Goal: Transaction & Acquisition: Download file/media

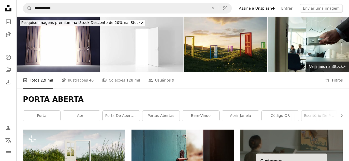
scroll to position [4763, 0]
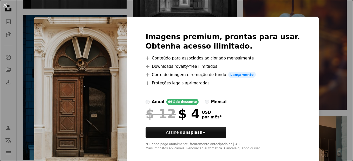
click at [326, 67] on div "An X shape Imagens premium, prontas para usar. Obtenha acesso ilimitado. A plus…" at bounding box center [176, 80] width 353 height 161
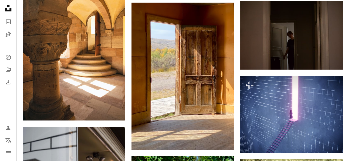
scroll to position [4968, 0]
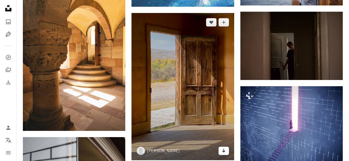
click at [224, 154] on link "Arrow pointing down" at bounding box center [224, 151] width 10 height 8
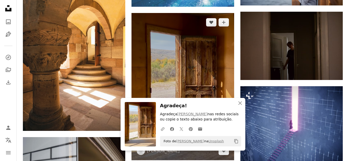
scroll to position [4827, 0]
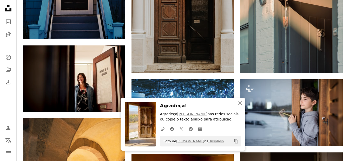
drag, startPoint x: 347, startPoint y: 145, endPoint x: 351, endPoint y: 130, distance: 15.5
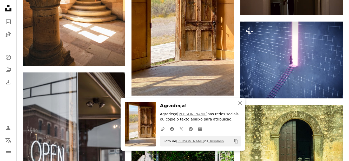
scroll to position [5064, 0]
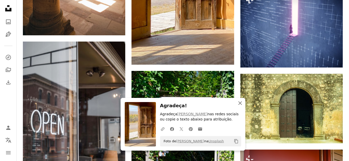
click at [238, 101] on icon "An X shape" at bounding box center [240, 103] width 6 height 6
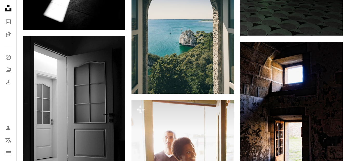
scroll to position [0, 0]
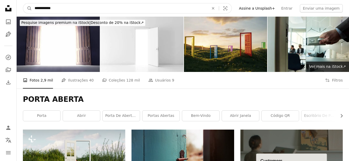
click at [73, 9] on input "**********" at bounding box center [119, 8] width 175 height 10
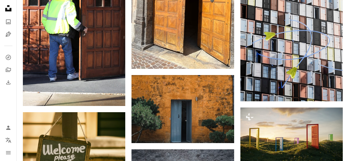
scroll to position [1488, 0]
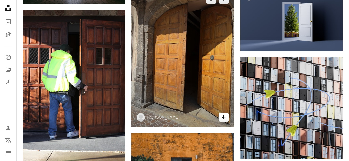
click at [222, 117] on icon "Arrow pointing down" at bounding box center [224, 117] width 4 height 6
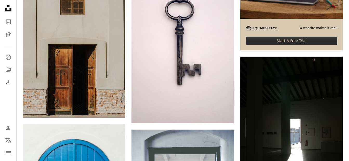
scroll to position [1947, 0]
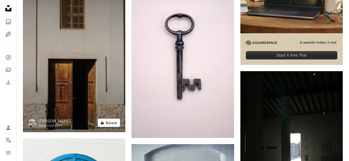
click at [117, 121] on button "A lock Baixar" at bounding box center [109, 123] width 23 height 8
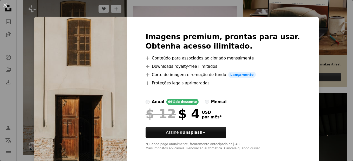
click at [113, 122] on img at bounding box center [80, 92] width 93 height 150
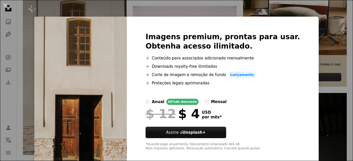
click at [317, 105] on div "An X shape Imagens premium, prontas para usar. Obtenha acesso ilimitado. A plus…" at bounding box center [176, 80] width 353 height 161
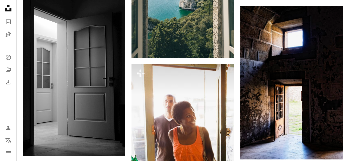
scroll to position [3175, 0]
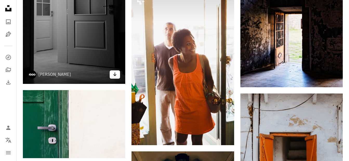
click at [116, 78] on link "Arrow pointing down" at bounding box center [115, 74] width 10 height 8
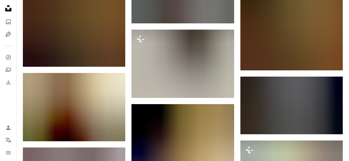
scroll to position [5946, 0]
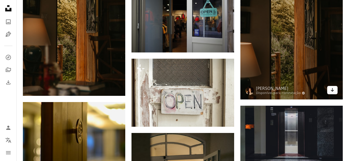
click at [332, 91] on icon "Baixar" at bounding box center [332, 90] width 3 height 4
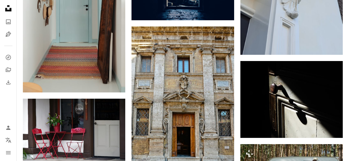
scroll to position [7591, 0]
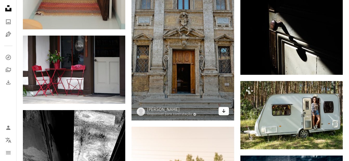
click at [225, 112] on icon "Arrow pointing down" at bounding box center [224, 111] width 4 height 6
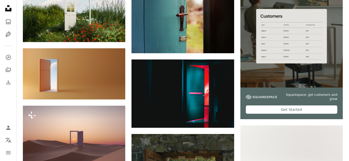
scroll to position [0, 0]
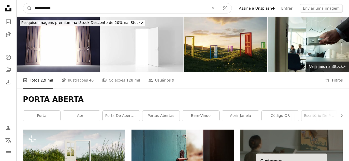
click at [64, 9] on input "**********" at bounding box center [119, 8] width 175 height 10
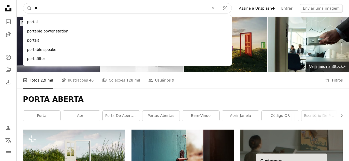
type input "*"
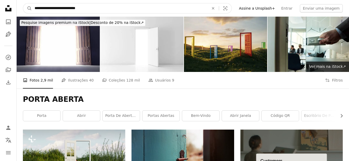
type input "**********"
click at [23, 3] on button "A magnifying glass" at bounding box center [27, 8] width 9 height 10
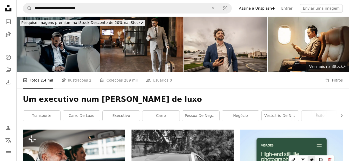
click at [236, 57] on img at bounding box center [225, 44] width 83 height 55
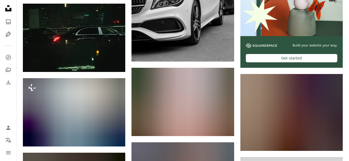
scroll to position [217, 0]
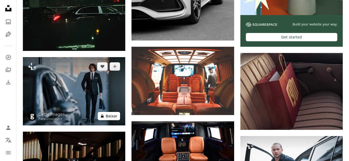
click at [111, 115] on button "A lock Baixar" at bounding box center [109, 116] width 23 height 8
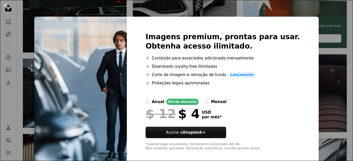
click at [320, 111] on div "An X shape Imagens premium, prontas para usar. Obtenha acesso ilimitado. A plus…" at bounding box center [176, 80] width 353 height 161
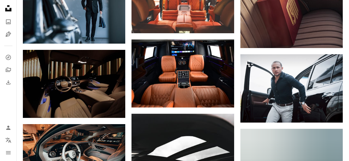
scroll to position [302, 0]
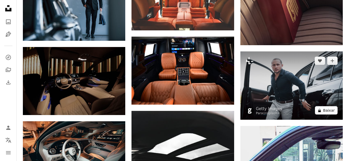
click at [330, 110] on button "A lock Baixar" at bounding box center [326, 110] width 23 height 8
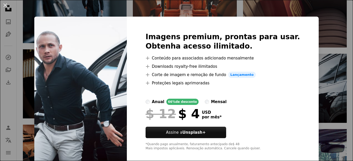
click at [326, 96] on div "An X shape Imagens premium, prontas para usar. Obtenha acesso ilimitado. A plus…" at bounding box center [176, 80] width 353 height 161
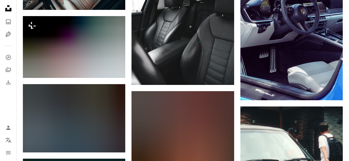
scroll to position [479, 0]
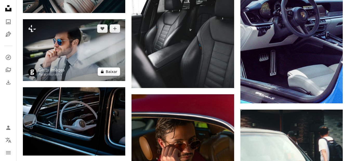
click at [115, 72] on button "A lock Baixar" at bounding box center [109, 72] width 23 height 8
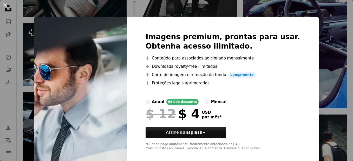
click at [325, 112] on div "An X shape Imagens premium, prontas para usar. Obtenha acesso ilimitado. A plus…" at bounding box center [176, 80] width 353 height 161
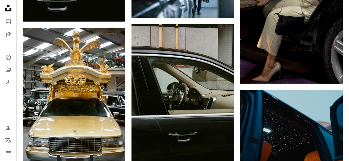
scroll to position [856, 0]
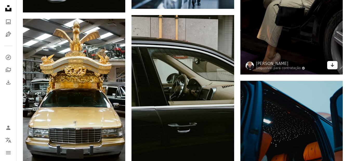
click at [331, 67] on icon "Arrow pointing down" at bounding box center [332, 65] width 4 height 6
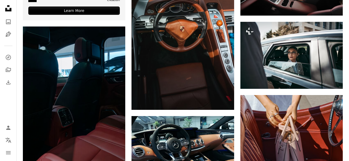
scroll to position [1154, 0]
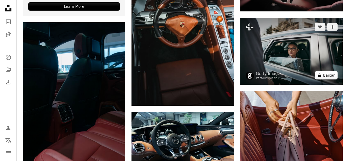
click at [332, 75] on button "A lock Baixar" at bounding box center [326, 75] width 23 height 8
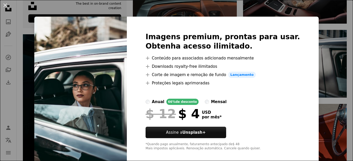
click at [326, 77] on div "An X shape Imagens premium, prontas para usar. Obtenha acesso ilimitado. A plus…" at bounding box center [176, 80] width 353 height 161
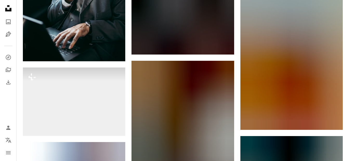
scroll to position [1453, 0]
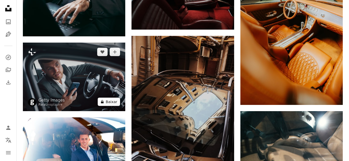
click at [111, 102] on button "A lock Baixar" at bounding box center [109, 102] width 23 height 8
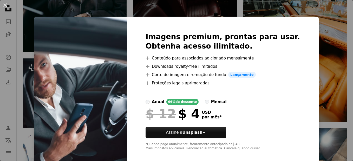
click at [334, 88] on div "An X shape Imagens premium, prontas para usar. Obtenha acesso ilimitado. A plus…" at bounding box center [176, 80] width 353 height 161
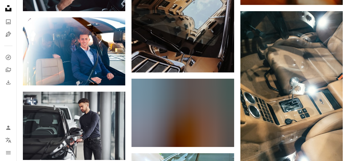
scroll to position [1562, 0]
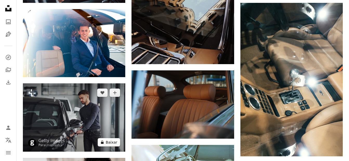
click at [107, 143] on button "A lock Baixar" at bounding box center [109, 142] width 23 height 8
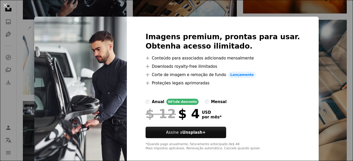
click at [320, 115] on div "An X shape Imagens premium, prontas para usar. Obtenha acesso ilimitado. A plus…" at bounding box center [176, 80] width 353 height 161
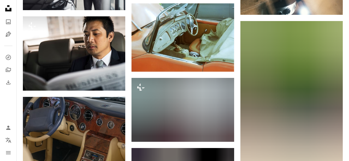
scroll to position [1712, 0]
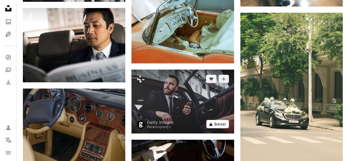
click at [220, 124] on button "A lock Baixar" at bounding box center [217, 124] width 23 height 8
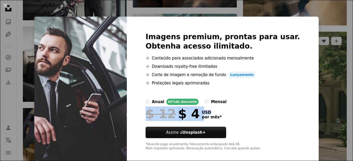
drag, startPoint x: 314, startPoint y: 110, endPoint x: 330, endPoint y: 101, distance: 18.1
click at [330, 101] on div "An X shape Imagens premium, prontas para usar. Obtenha acesso ilimitado. A plus…" at bounding box center [176, 80] width 353 height 161
click at [330, 101] on img at bounding box center [295, 110] width 104 height 156
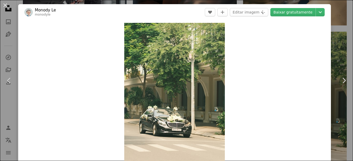
drag, startPoint x: 351, startPoint y: 93, endPoint x: 348, endPoint y: 96, distance: 3.9
click at [3, 4] on button "An X shape" at bounding box center [5, 5] width 6 height 6
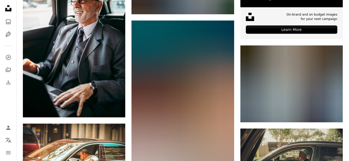
scroll to position [1985, 0]
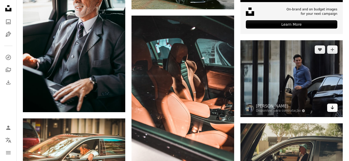
click at [331, 107] on icon "Arrow pointing down" at bounding box center [332, 107] width 4 height 6
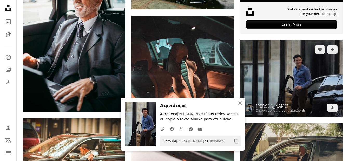
scroll to position [2126, 0]
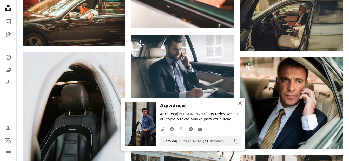
click at [240, 105] on icon "An X shape" at bounding box center [240, 103] width 6 height 6
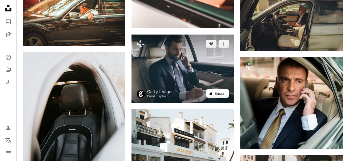
click at [224, 93] on button "A lock Baixar" at bounding box center [217, 93] width 23 height 8
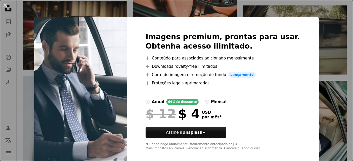
click at [316, 83] on div "An X shape Imagens premium, prontas para usar. Obtenha acesso ilimitado. A plus…" at bounding box center [176, 80] width 353 height 161
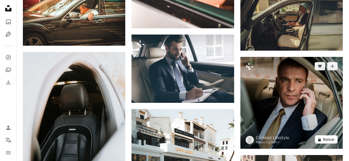
click at [330, 139] on button "A lock Baixar" at bounding box center [326, 139] width 23 height 8
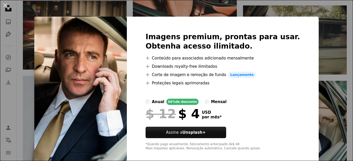
click at [325, 111] on div "An X shape Imagens premium, prontas para usar. Obtenha acesso ilimitado. A plus…" at bounding box center [176, 80] width 353 height 161
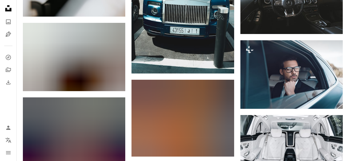
scroll to position [2331, 0]
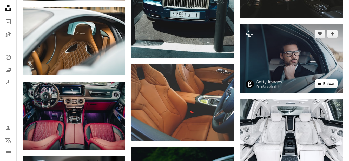
click at [328, 83] on button "A lock Baixar" at bounding box center [326, 84] width 23 height 8
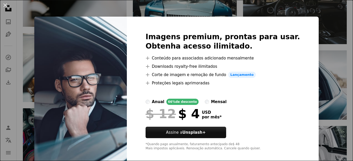
click at [323, 58] on div "An X shape Imagens premium, prontas para usar. Obtenha acesso ilimitado. A plus…" at bounding box center [176, 80] width 353 height 161
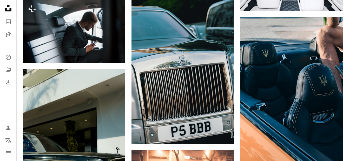
scroll to position [2475, 0]
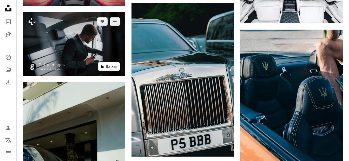
click at [110, 65] on button "A lock Baixar" at bounding box center [109, 66] width 23 height 8
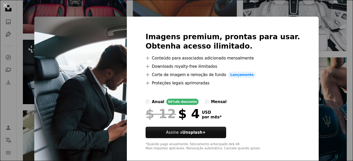
click at [319, 104] on div "An X shape Imagens premium, prontas para usar. Obtenha acesso ilimitado. A plus…" at bounding box center [176, 80] width 353 height 161
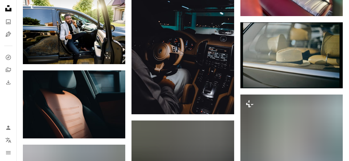
scroll to position [3051, 0]
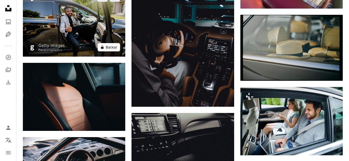
click at [111, 48] on button "A lock Baixar" at bounding box center [109, 47] width 23 height 8
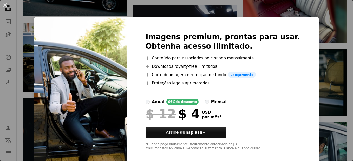
click at [321, 103] on div "An X shape Imagens premium, prontas para usar. Obtenha acesso ilimitado. A plus…" at bounding box center [176, 80] width 353 height 161
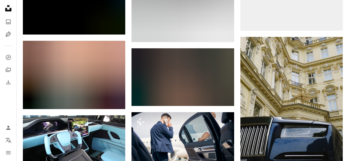
scroll to position [3553, 0]
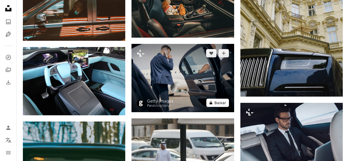
click at [219, 104] on button "A lock Baixar" at bounding box center [217, 103] width 23 height 8
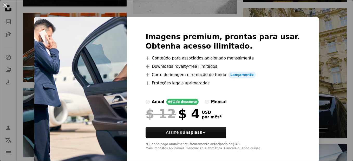
click at [339, 103] on div "An X shape Imagens premium, prontas para usar. Obtenha acesso ilimitado. A plus…" at bounding box center [176, 80] width 353 height 161
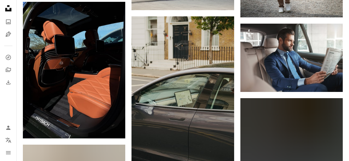
scroll to position [3807, 0]
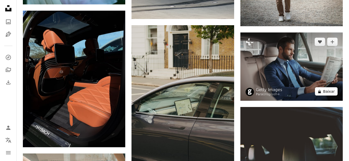
click at [329, 90] on button "A lock Baixar" at bounding box center [326, 91] width 23 height 8
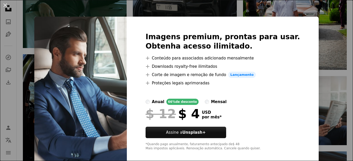
click at [323, 97] on div "An X shape Imagens premium, prontas para usar. Obtenha acesso ilimitado. A plus…" at bounding box center [176, 80] width 353 height 161
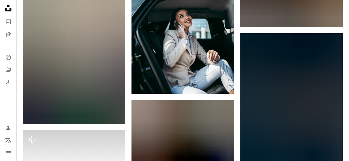
scroll to position [4183, 0]
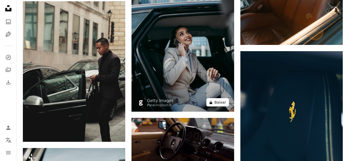
click at [226, 103] on button "A lock Baixar" at bounding box center [217, 102] width 23 height 8
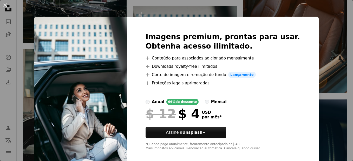
click at [315, 118] on div "An X shape Imagens premium, prontas para usar. Obtenha acesso ilimitado. A plus…" at bounding box center [176, 80] width 353 height 161
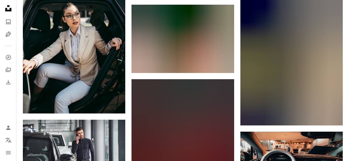
scroll to position [4389, 0]
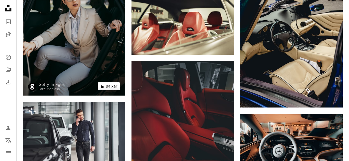
click at [114, 85] on button "A lock Baixar" at bounding box center [109, 86] width 23 height 8
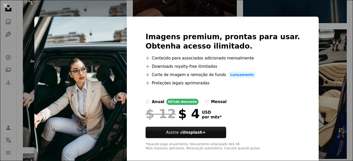
click at [319, 89] on div "An X shape Imagens premium, prontas para usar. Obtenha acesso ilimitado. A plus…" at bounding box center [176, 80] width 353 height 161
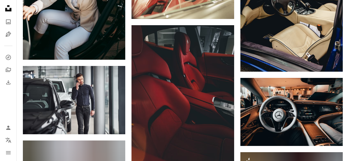
scroll to position [4434, 0]
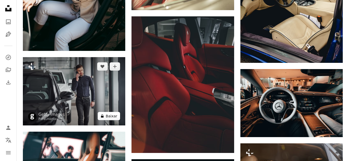
click at [115, 114] on button "A lock Baixar" at bounding box center [109, 116] width 23 height 8
click at [111, 113] on button "A lock Baixar" at bounding box center [109, 116] width 23 height 8
click at [113, 117] on button "A lock Baixar" at bounding box center [109, 116] width 23 height 8
click at [114, 113] on button "A lock Baixar" at bounding box center [109, 116] width 23 height 8
click at [111, 115] on button "A lock Baixar" at bounding box center [109, 116] width 23 height 8
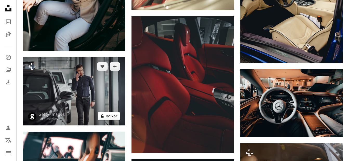
click at [114, 116] on button "A lock Baixar" at bounding box center [109, 116] width 23 height 8
click at [114, 114] on button "A lock Baixar" at bounding box center [109, 116] width 23 height 8
click at [114, 115] on button "A lock Baixar" at bounding box center [109, 116] width 23 height 8
click at [117, 116] on button "A lock Baixar" at bounding box center [109, 116] width 23 height 8
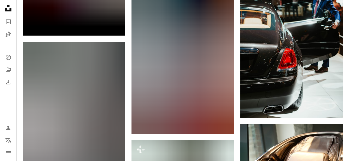
scroll to position [5819, 0]
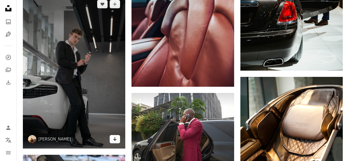
click at [114, 137] on icon "Arrow pointing down" at bounding box center [115, 139] width 4 height 6
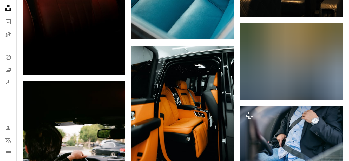
scroll to position [5560, 0]
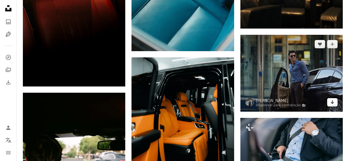
click at [331, 106] on link "Arrow pointing down" at bounding box center [332, 102] width 10 height 8
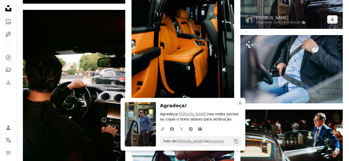
scroll to position [5666, 0]
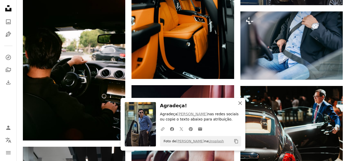
click at [241, 102] on icon "button" at bounding box center [240, 103] width 4 height 4
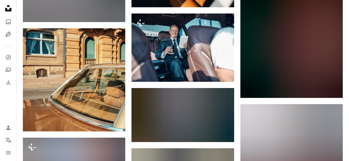
scroll to position [6610, 0]
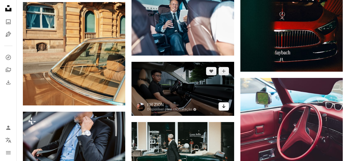
click at [225, 106] on icon "Arrow pointing down" at bounding box center [224, 106] width 4 height 6
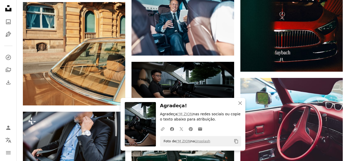
drag, startPoint x: 347, startPoint y: 148, endPoint x: 351, endPoint y: 137, distance: 11.4
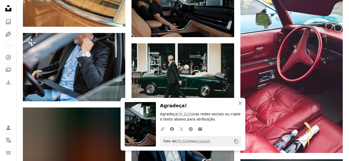
scroll to position [6702, 0]
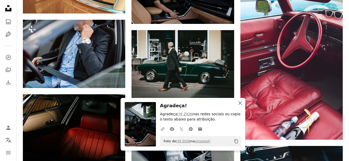
click at [240, 102] on icon "An X shape" at bounding box center [240, 103] width 6 height 6
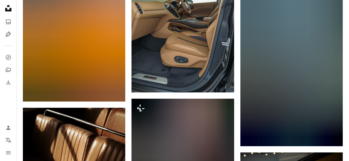
scroll to position [10813, 0]
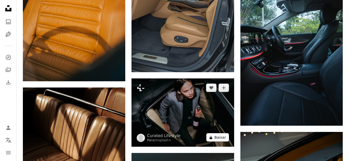
click at [224, 139] on button "A lock Baixar" at bounding box center [217, 137] width 23 height 8
click at [223, 136] on button "A lock Baixar" at bounding box center [217, 137] width 23 height 8
click at [222, 136] on button "A lock Baixar" at bounding box center [217, 137] width 23 height 8
click at [218, 134] on button "A lock Baixar" at bounding box center [217, 137] width 23 height 8
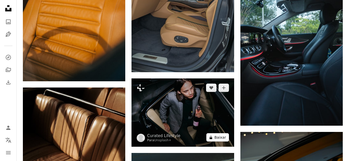
click at [220, 135] on button "A lock Baixar" at bounding box center [217, 137] width 23 height 8
click at [222, 137] on button "A lock Baixar" at bounding box center [217, 137] width 23 height 8
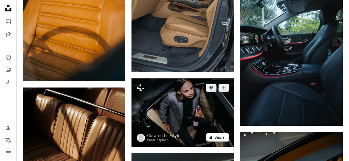
click at [221, 137] on button "A lock Baixar" at bounding box center [217, 137] width 23 height 8
click at [222, 135] on button "A lock Baixar" at bounding box center [217, 137] width 23 height 8
click at [219, 136] on button "A lock Baixar" at bounding box center [217, 137] width 23 height 8
click at [223, 135] on button "A lock Baixar" at bounding box center [217, 137] width 23 height 8
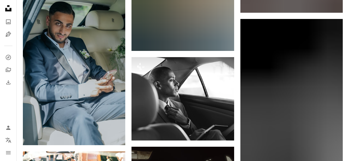
scroll to position [11251, 0]
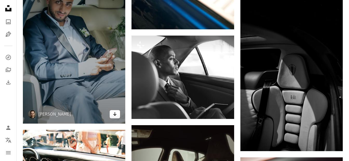
click at [116, 113] on icon "Arrow pointing down" at bounding box center [115, 114] width 4 height 6
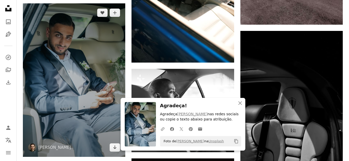
scroll to position [11325, 0]
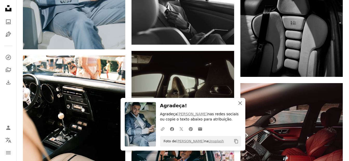
click at [241, 102] on icon "An X shape" at bounding box center [240, 103] width 6 height 6
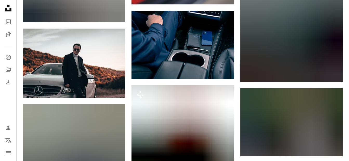
scroll to position [13346, 0]
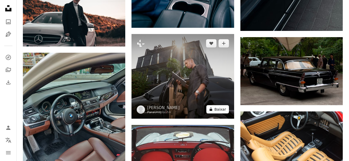
click at [220, 108] on button "A lock Baixar" at bounding box center [217, 109] width 23 height 8
click at [217, 106] on button "A lock Baixar" at bounding box center [217, 109] width 23 height 8
click at [227, 111] on button "A lock Baixar" at bounding box center [217, 109] width 23 height 8
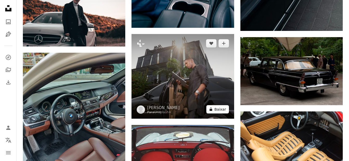
click at [224, 109] on button "A lock Baixar" at bounding box center [217, 109] width 23 height 8
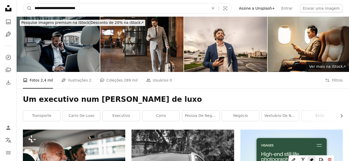
drag, startPoint x: 91, startPoint y: 8, endPoint x: 57, endPoint y: 8, distance: 33.3
click at [57, 8] on input "**********" at bounding box center [119, 8] width 175 height 10
type input "**********"
click button "A magnifying glass" at bounding box center [27, 8] width 9 height 10
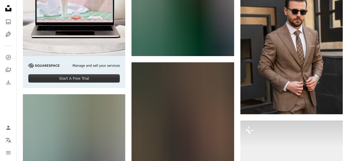
scroll to position [1195, 0]
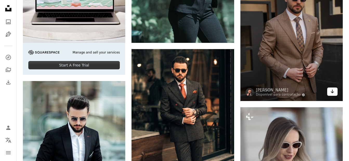
click at [331, 92] on icon "Baixar" at bounding box center [332, 92] width 3 height 4
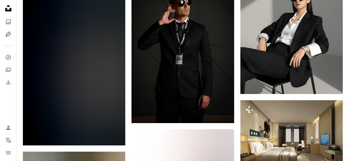
scroll to position [1594, 0]
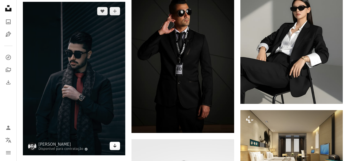
click at [116, 149] on icon "Arrow pointing down" at bounding box center [115, 146] width 4 height 6
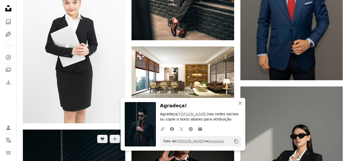
scroll to position [1491, 0]
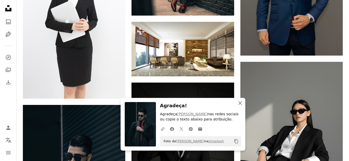
click at [241, 104] on icon "button" at bounding box center [240, 103] width 4 height 4
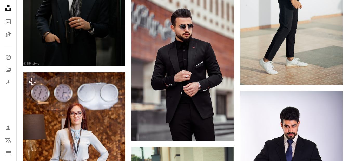
scroll to position [2845, 0]
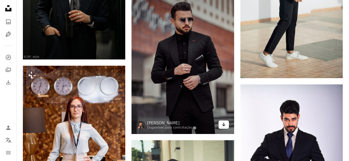
click at [223, 125] on icon "Baixar" at bounding box center [223, 125] width 3 height 4
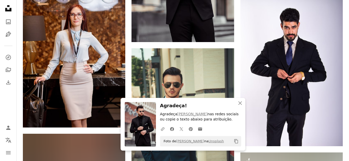
scroll to position [2943, 0]
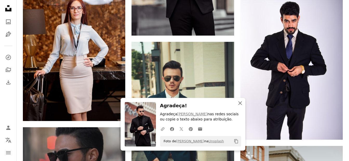
click at [240, 102] on icon "An X shape" at bounding box center [240, 103] width 6 height 6
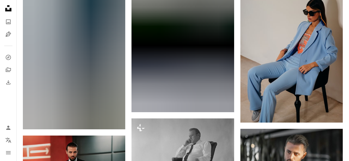
scroll to position [3399, 0]
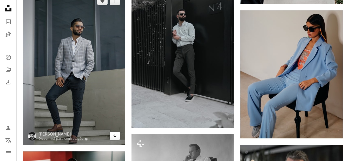
click at [115, 137] on icon "Arrow pointing down" at bounding box center [115, 136] width 4 height 6
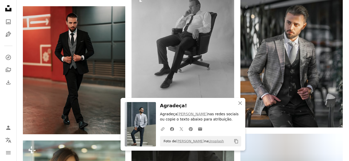
scroll to position [3552, 0]
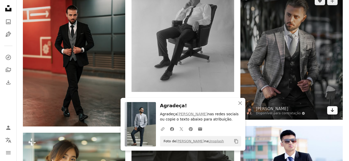
click at [334, 110] on icon "Arrow pointing down" at bounding box center [332, 110] width 4 height 6
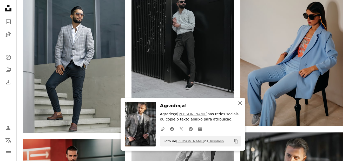
click at [241, 103] on icon "An X shape" at bounding box center [240, 103] width 6 height 6
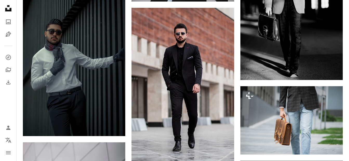
scroll to position [5929, 0]
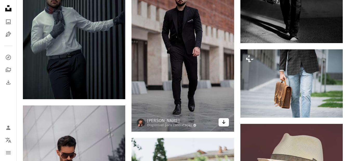
click at [223, 122] on icon "Arrow pointing down" at bounding box center [224, 122] width 4 height 6
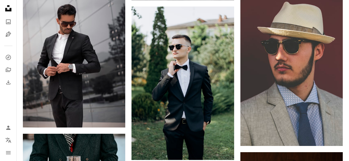
scroll to position [6074, 0]
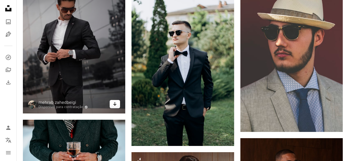
click at [117, 106] on link "Arrow pointing down" at bounding box center [115, 104] width 10 height 8
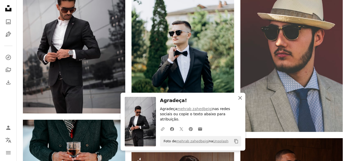
click at [240, 101] on icon "An X shape" at bounding box center [240, 98] width 6 height 6
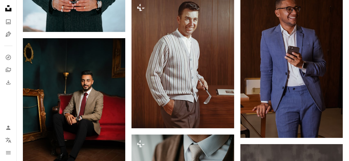
scroll to position [6271, 0]
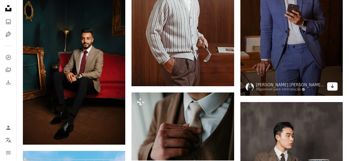
click at [332, 88] on icon "Arrow pointing down" at bounding box center [332, 86] width 4 height 6
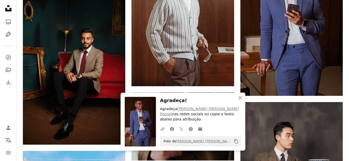
drag, startPoint x: 241, startPoint y: 102, endPoint x: 353, endPoint y: 123, distance: 114.1
click at [239, 100] on icon "An X shape" at bounding box center [240, 98] width 6 height 6
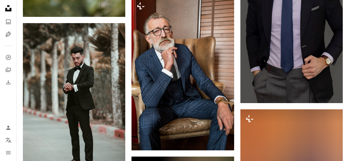
scroll to position [7481, 0]
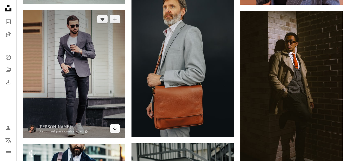
click at [116, 128] on icon "Arrow pointing down" at bounding box center [115, 128] width 4 height 6
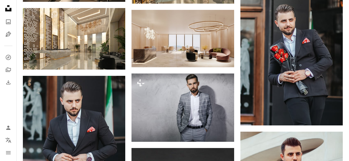
scroll to position [0, 0]
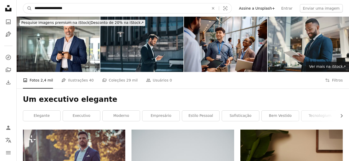
click at [75, 10] on input "**********" at bounding box center [119, 8] width 175 height 10
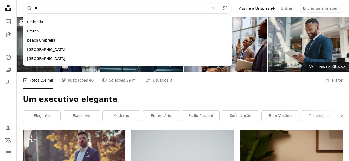
type input "*"
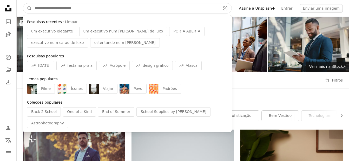
click at [75, 10] on input "Pesquise conteúdo visual em todo o site" at bounding box center [125, 8] width 187 height 10
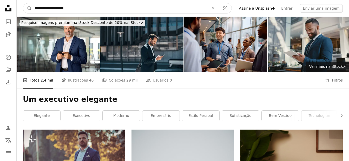
type input "**********"
click at [23, 3] on button "A magnifying glass" at bounding box center [27, 8] width 9 height 10
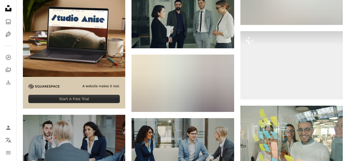
scroll to position [760, 0]
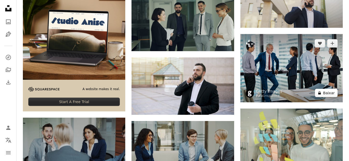
click at [328, 93] on button "A lock Baixar" at bounding box center [326, 93] width 23 height 8
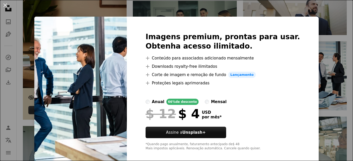
click at [324, 29] on div "An X shape Imagens premium, prontas para usar. Obtenha acesso ilimitado. A plus…" at bounding box center [176, 80] width 353 height 161
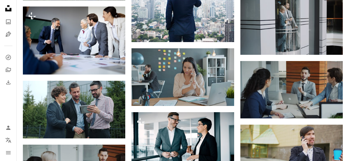
scroll to position [996, 0]
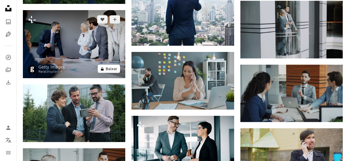
click at [115, 70] on button "A lock Baixar" at bounding box center [109, 69] width 23 height 8
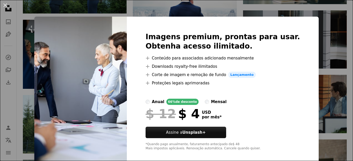
click at [327, 81] on div "An X shape Imagens premium, prontas para usar. Obtenha acesso ilimitado. A plus…" at bounding box center [176, 80] width 353 height 161
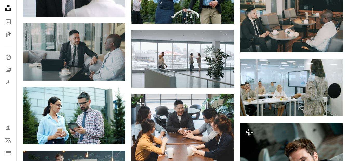
scroll to position [1822, 0]
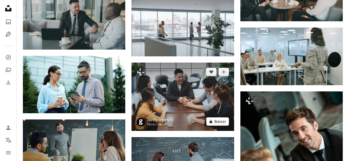
click at [218, 121] on button "A lock Baixar" at bounding box center [217, 121] width 23 height 8
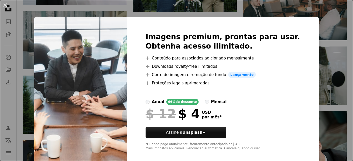
click at [331, 80] on div "An X shape Imagens premium, prontas para usar. Obtenha acesso ilimitado. A plus…" at bounding box center [176, 80] width 353 height 161
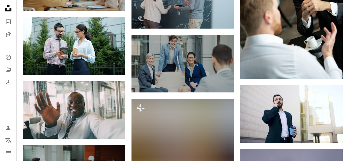
scroll to position [1983, 0]
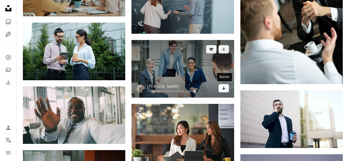
click at [224, 87] on icon "Baixar" at bounding box center [223, 88] width 3 height 4
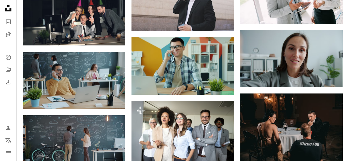
scroll to position [3383, 0]
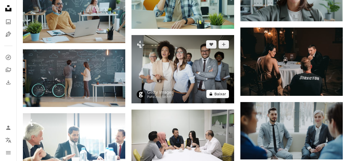
click at [223, 92] on button "A lock Baixar" at bounding box center [217, 94] width 23 height 8
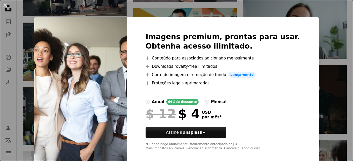
click at [324, 70] on div "An X shape Imagens premium, prontas para usar. Obtenha acesso ilimitado. A plus…" at bounding box center [176, 80] width 353 height 161
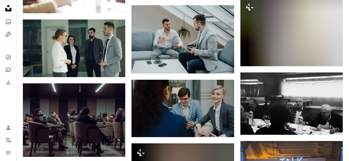
scroll to position [3543, 0]
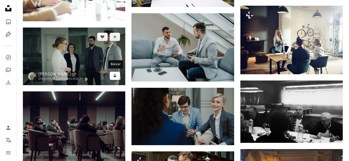
click at [113, 74] on icon "Arrow pointing down" at bounding box center [115, 76] width 4 height 6
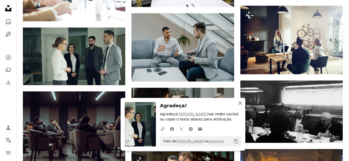
click at [239, 102] on icon "button" at bounding box center [240, 103] width 4 height 4
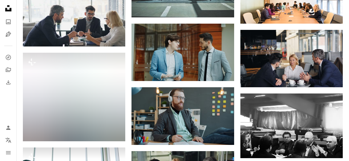
scroll to position [4838, 0]
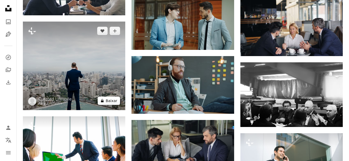
click at [117, 101] on button "A lock Baixar" at bounding box center [109, 101] width 23 height 8
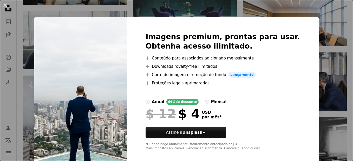
click at [333, 104] on div "An X shape Imagens premium, prontas para usar. Obtenha acesso ilimitado. A plus…" at bounding box center [176, 80] width 353 height 161
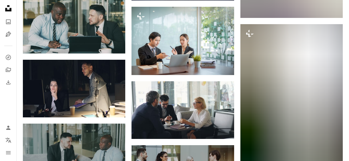
scroll to position [5276, 0]
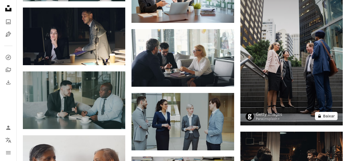
click at [321, 115] on icon "A lock" at bounding box center [320, 116] width 4 height 4
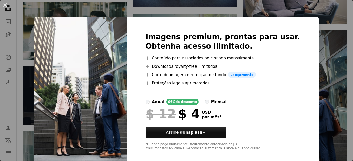
click at [327, 103] on div "An X shape Imagens premium, prontas para usar. Obtenha acesso ilimitado. A plus…" at bounding box center [176, 80] width 353 height 161
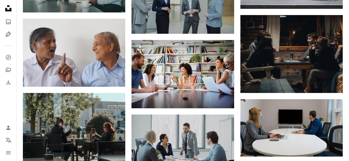
scroll to position [5491, 0]
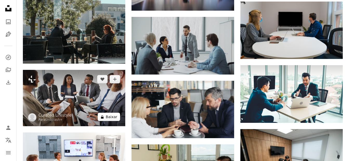
click at [109, 113] on button "A lock Baixar" at bounding box center [109, 117] width 23 height 8
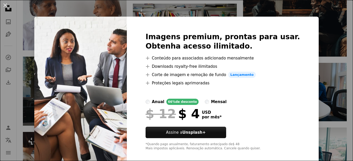
click at [319, 95] on div "An X shape Imagens premium, prontas para usar. Obtenha acesso ilimitado. A plus…" at bounding box center [176, 80] width 353 height 161
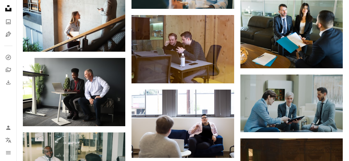
scroll to position [6549, 0]
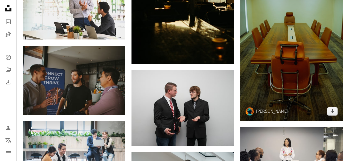
click at [292, 84] on img at bounding box center [291, 30] width 102 height 182
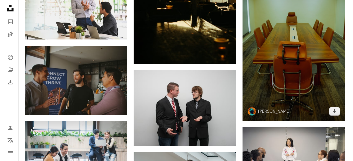
scroll to position [6463, 0]
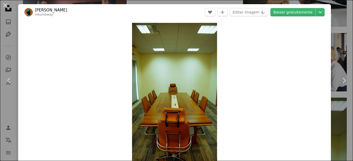
drag, startPoint x: 352, startPoint y: 126, endPoint x: 348, endPoint y: 60, distance: 66.2
click at [6, 6] on button "An X shape" at bounding box center [5, 5] width 6 height 6
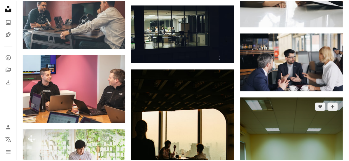
scroll to position [6549, 0]
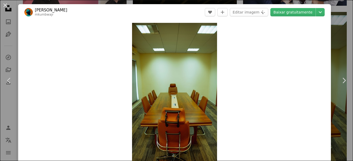
drag, startPoint x: 351, startPoint y: 128, endPoint x: 351, endPoint y: 85, distance: 43.4
click at [6, 4] on button "An X shape" at bounding box center [5, 5] width 6 height 6
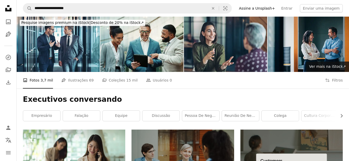
click at [8, 7] on icon "Unsplash logo Página inicial da Unsplash" at bounding box center [8, 8] width 10 height 10
